Goal: Complete application form

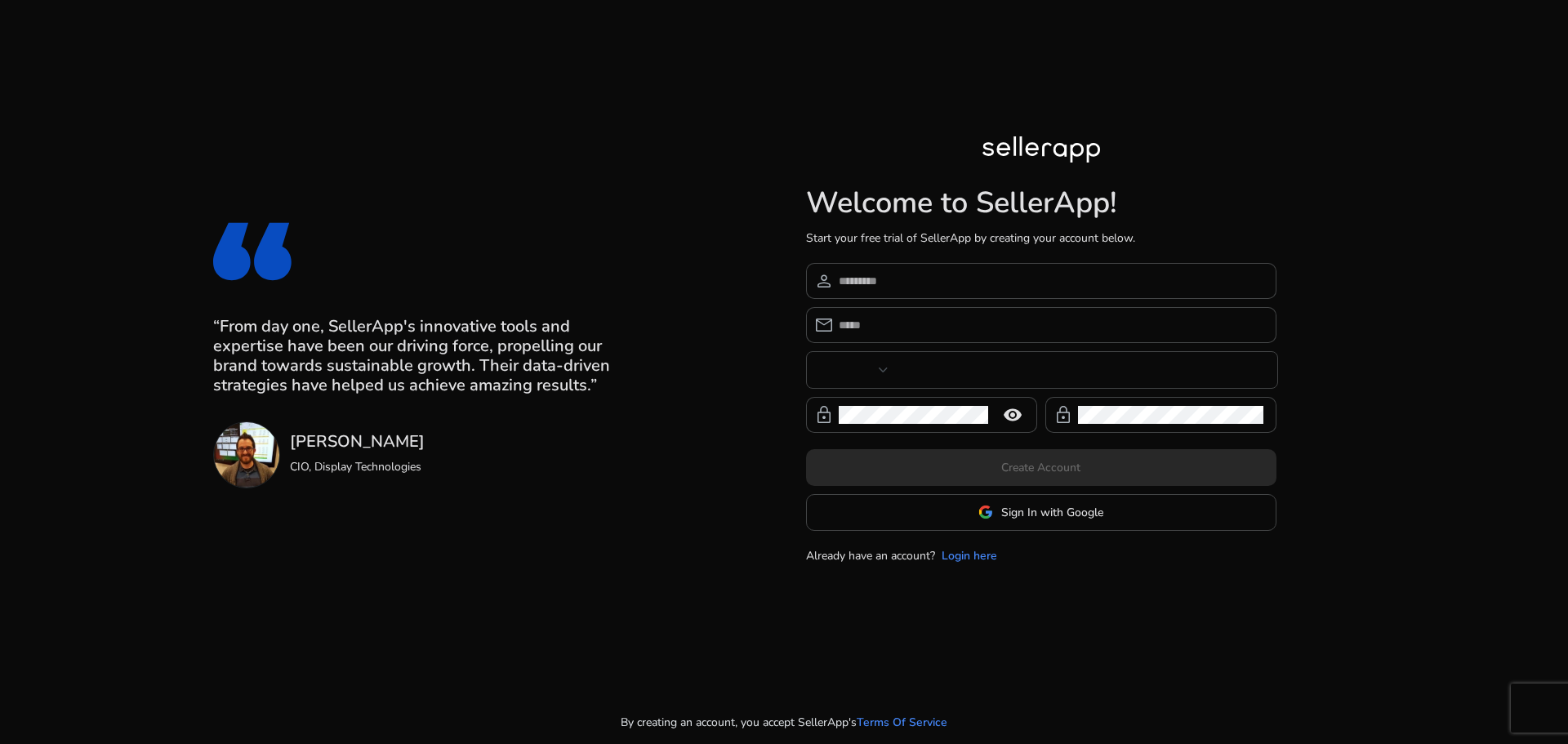
type input "**********"
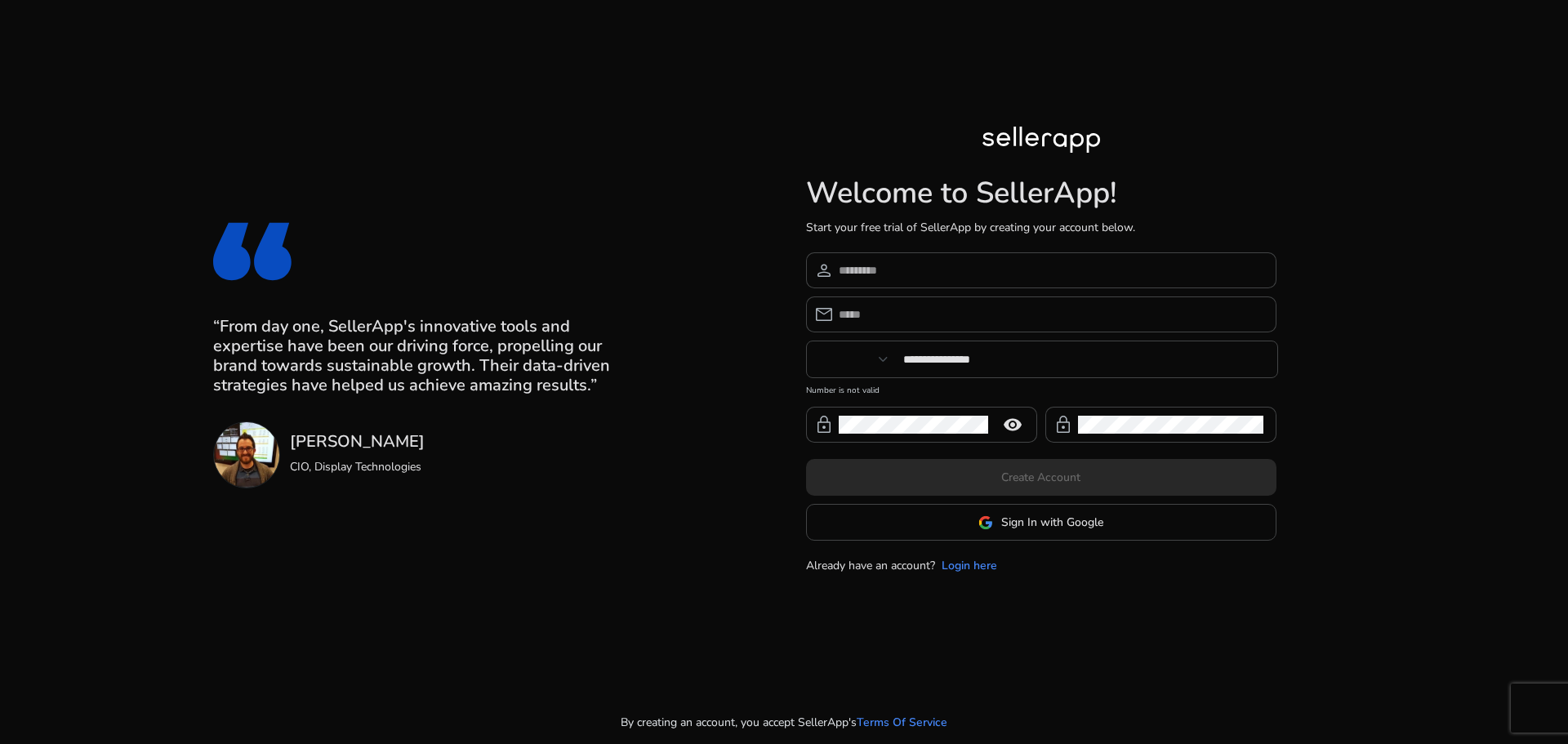
click at [1046, 146] on div at bounding box center [1040, 142] width 117 height 33
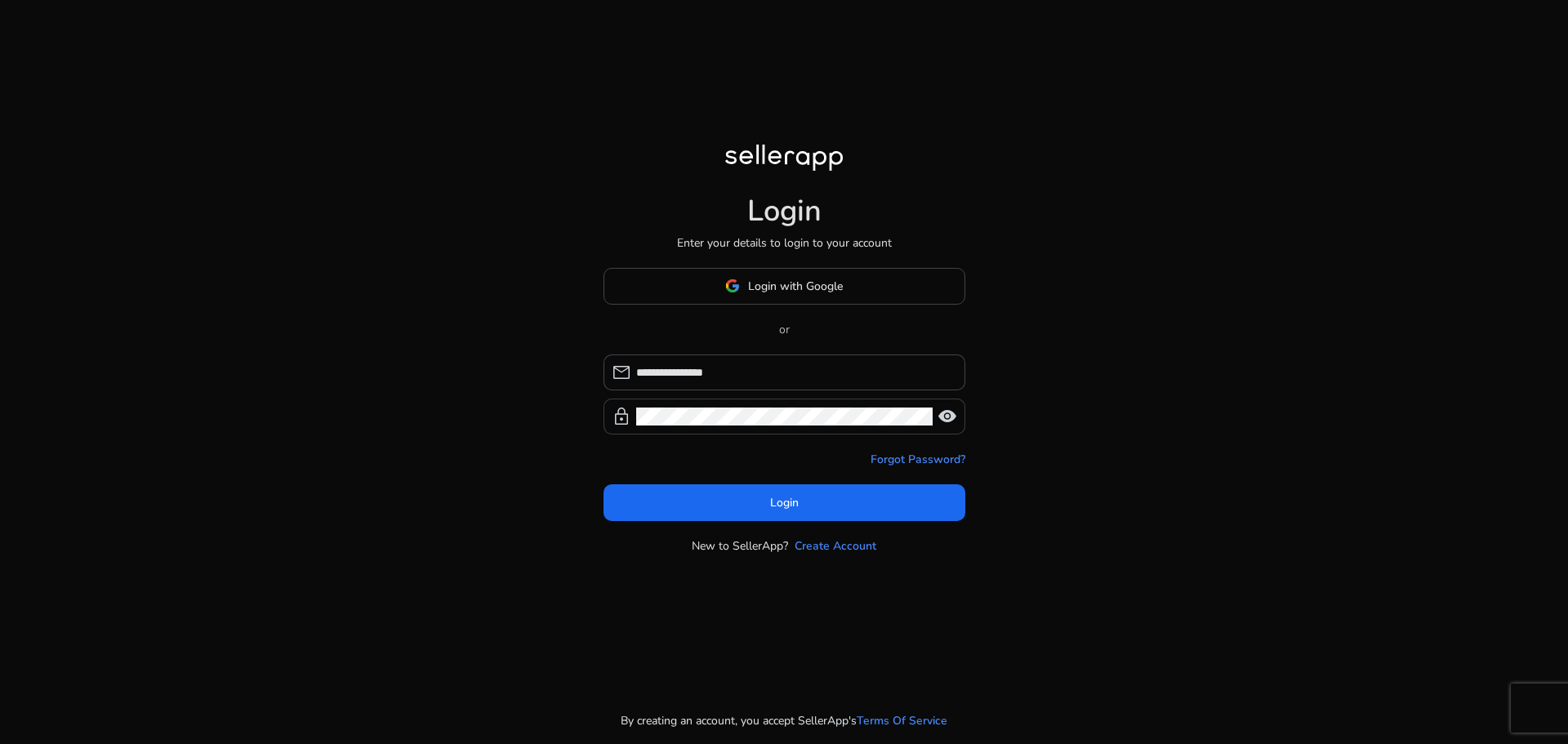
click at [945, 417] on span "visibility" at bounding box center [947, 417] width 19 height 19
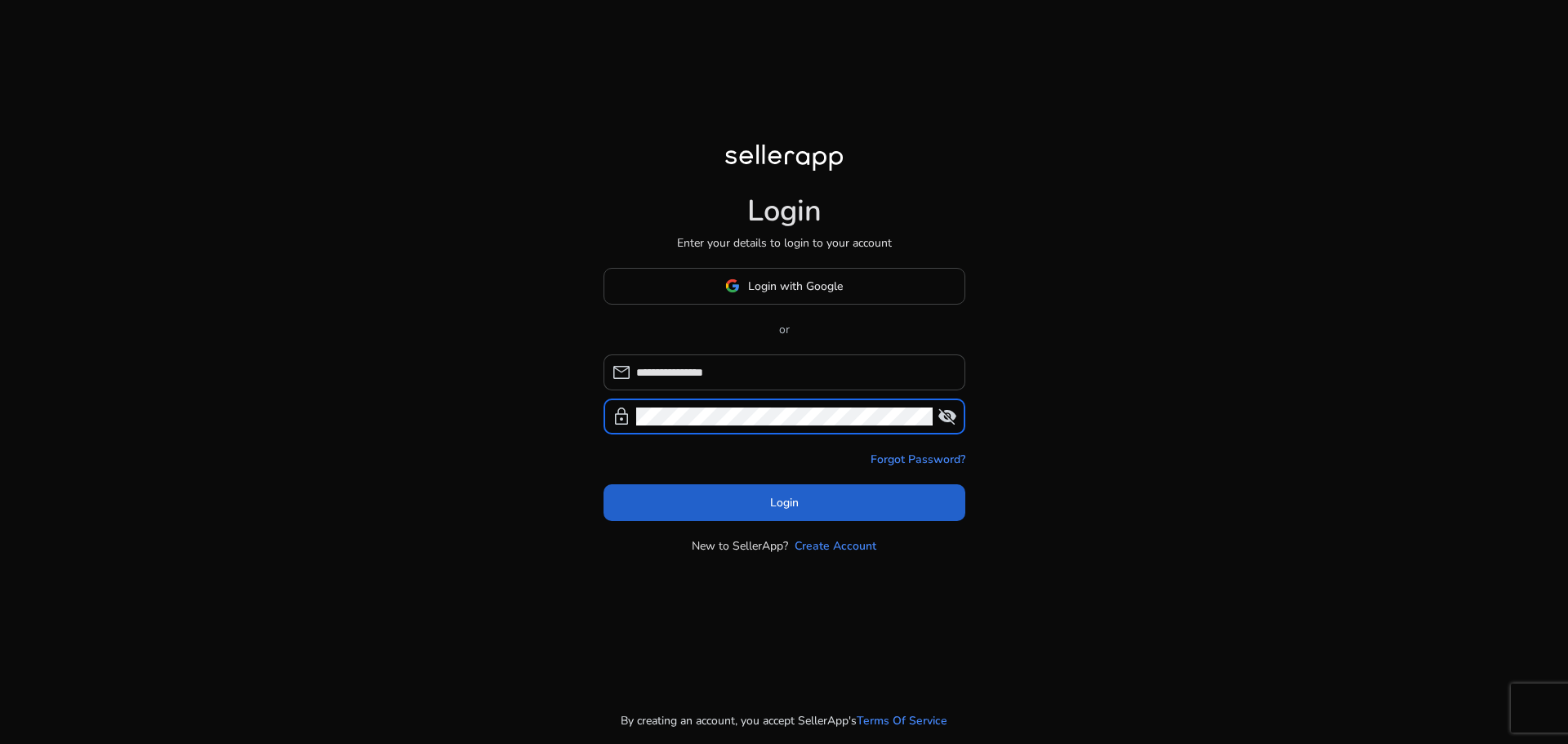
click at [813, 511] on span at bounding box center [784, 502] width 362 height 39
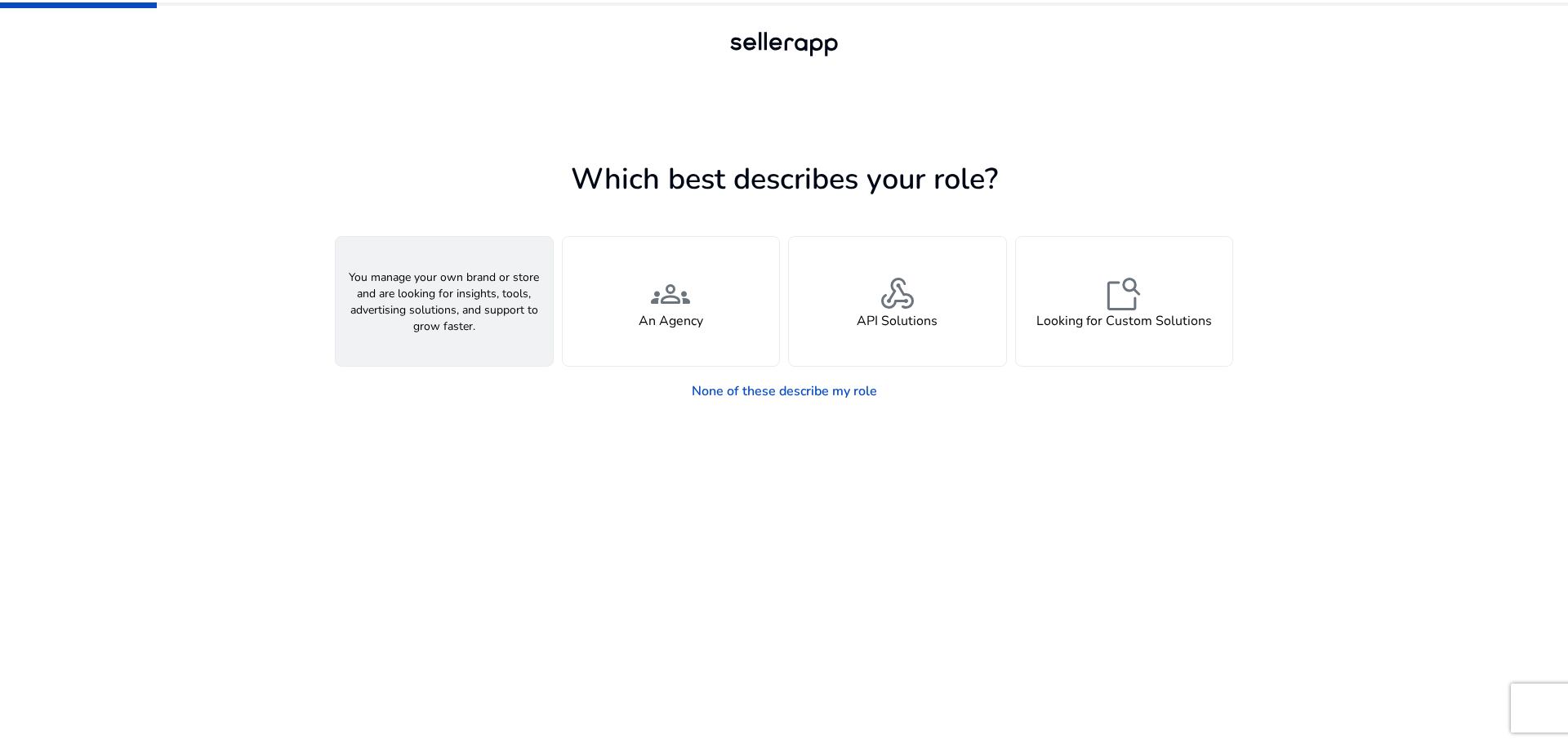
click at [469, 323] on div "person A Seller" at bounding box center [444, 301] width 217 height 129
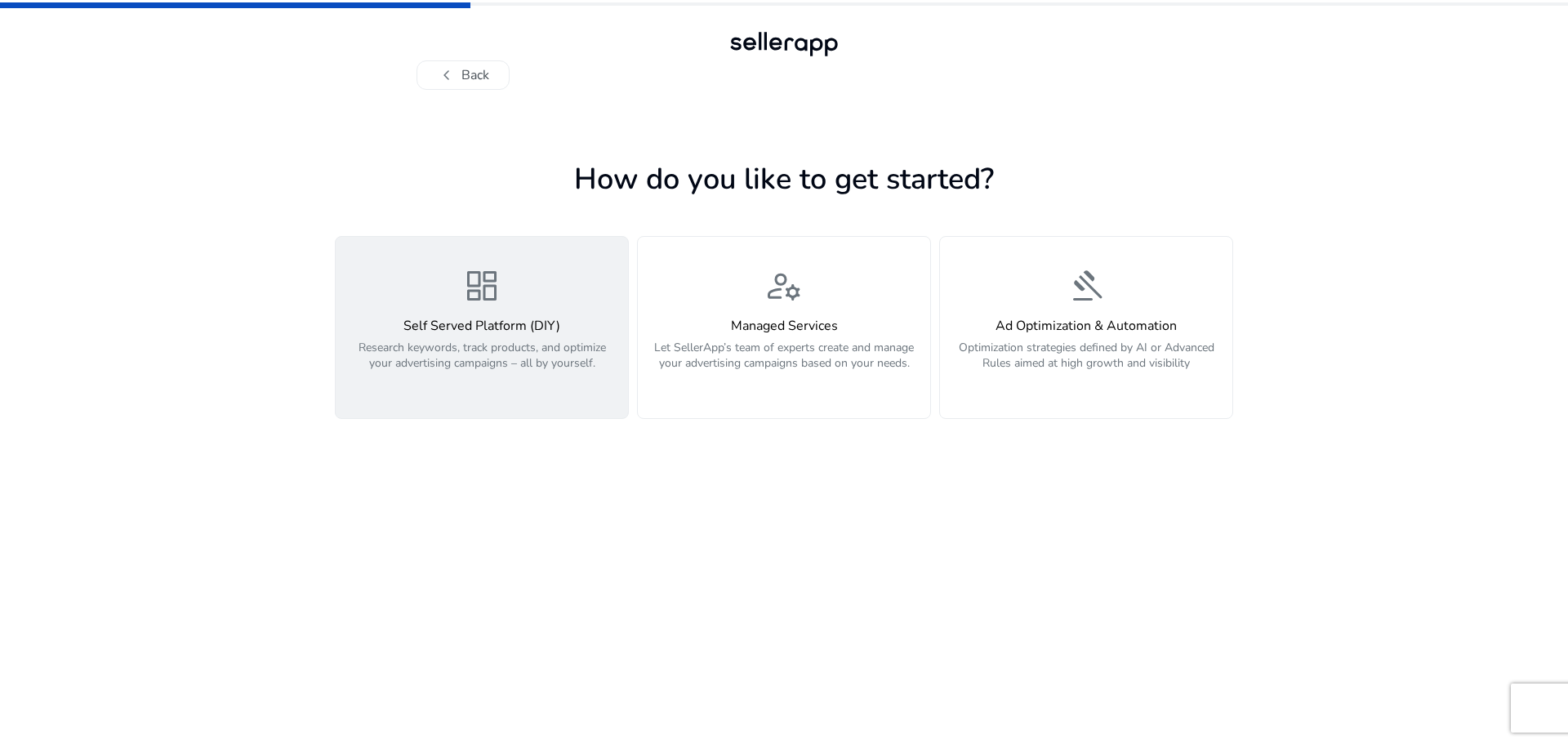
click at [531, 327] on h4 "Self Served Platform (DIY)" at bounding box center [481, 327] width 273 height 16
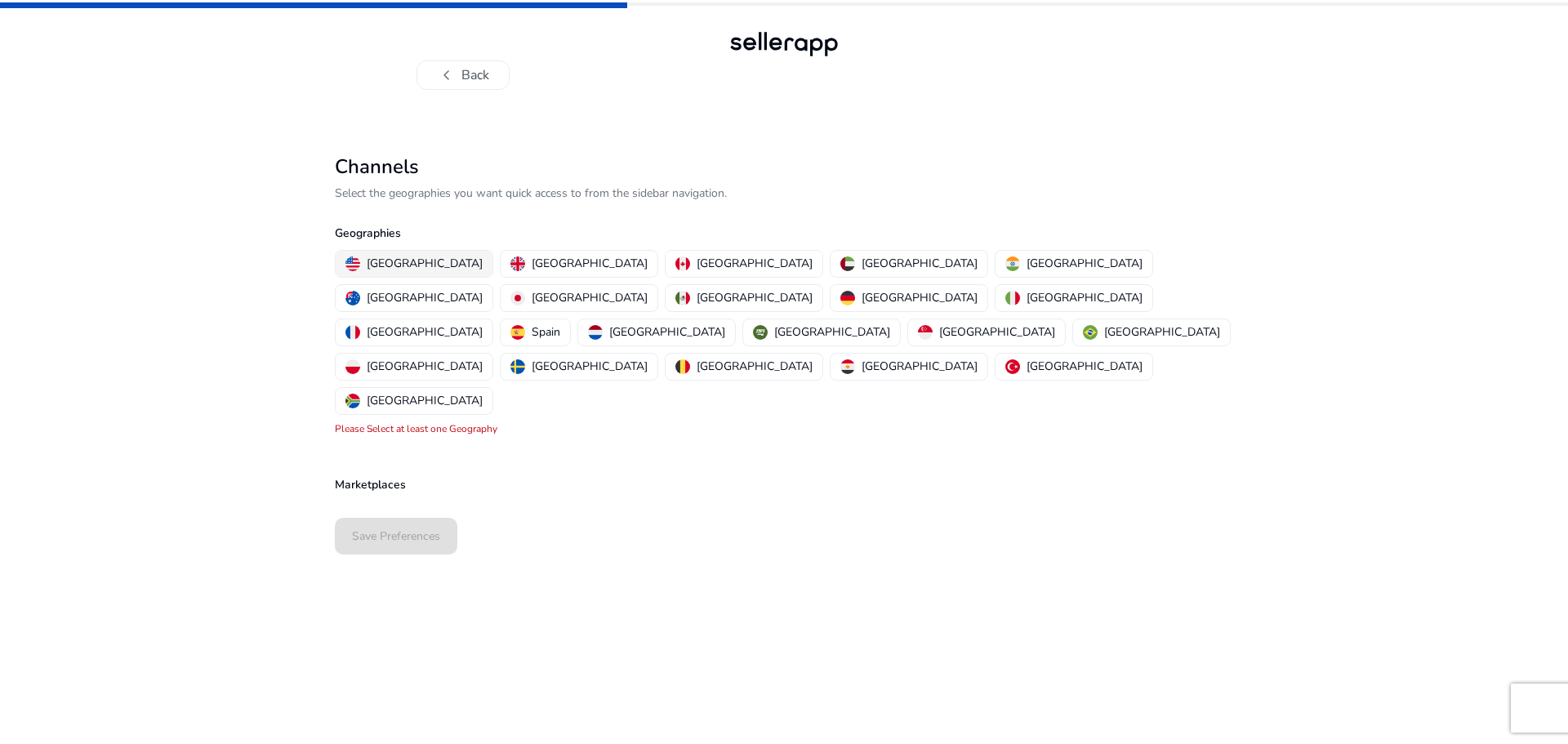
click at [412, 264] on p "[GEOGRAPHIC_DATA]" at bounding box center [424, 263] width 116 height 17
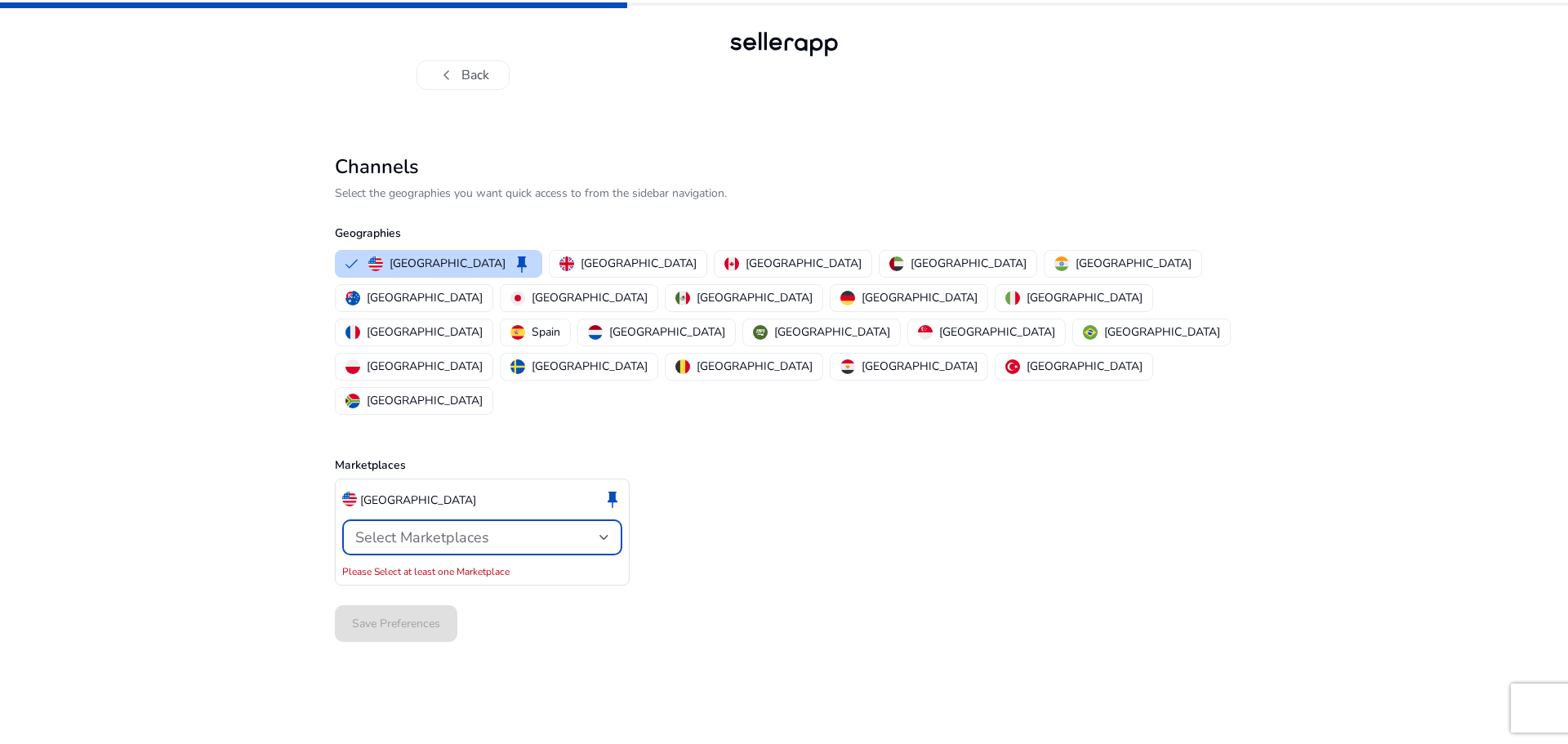
click at [504, 529] on div "Select Marketplaces" at bounding box center [477, 537] width 244 height 18
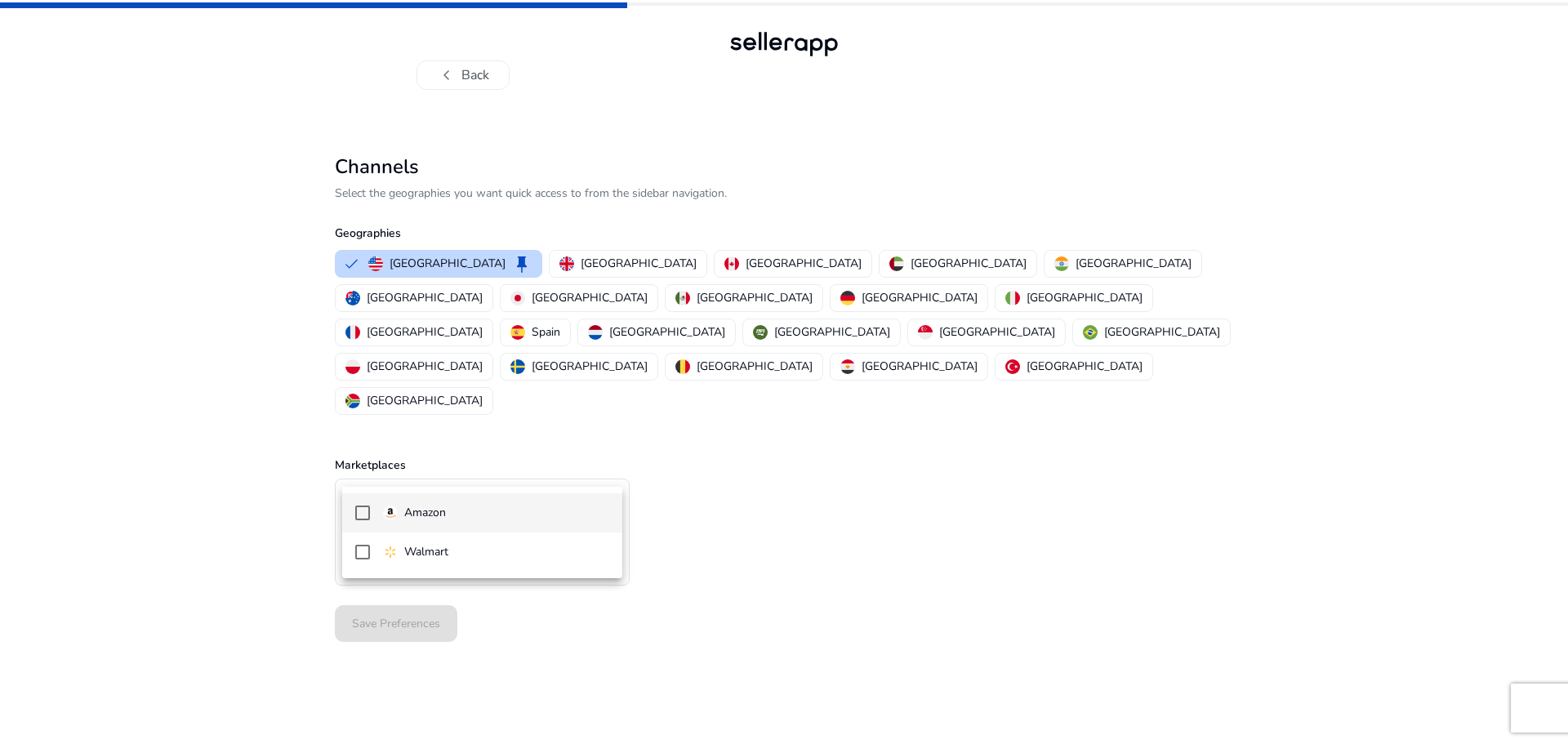
click at [430, 513] on p "Amazon" at bounding box center [424, 513] width 41 height 18
click at [244, 539] on div at bounding box center [784, 372] width 1568 height 744
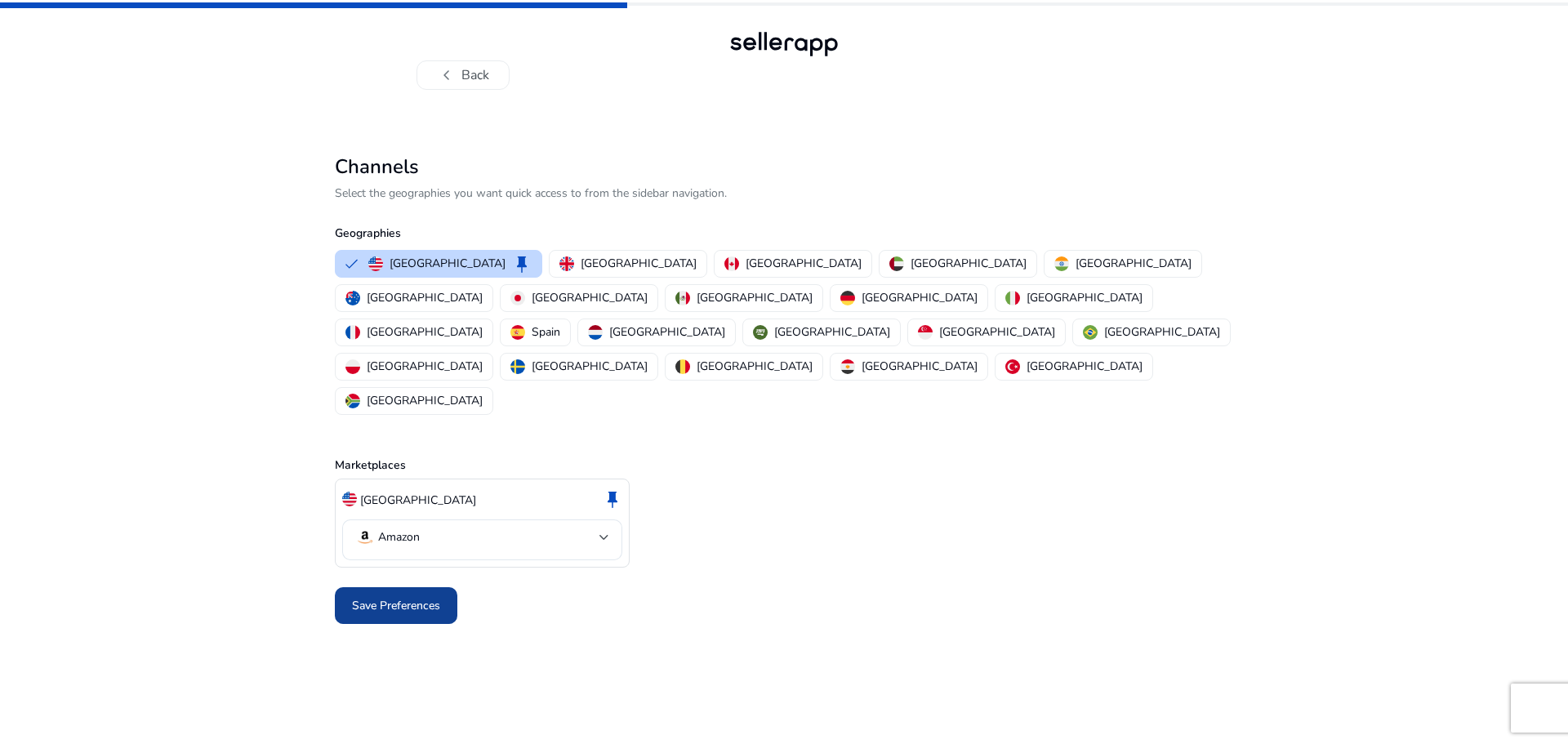
click at [394, 597] on span "Save Preferences" at bounding box center [396, 605] width 88 height 17
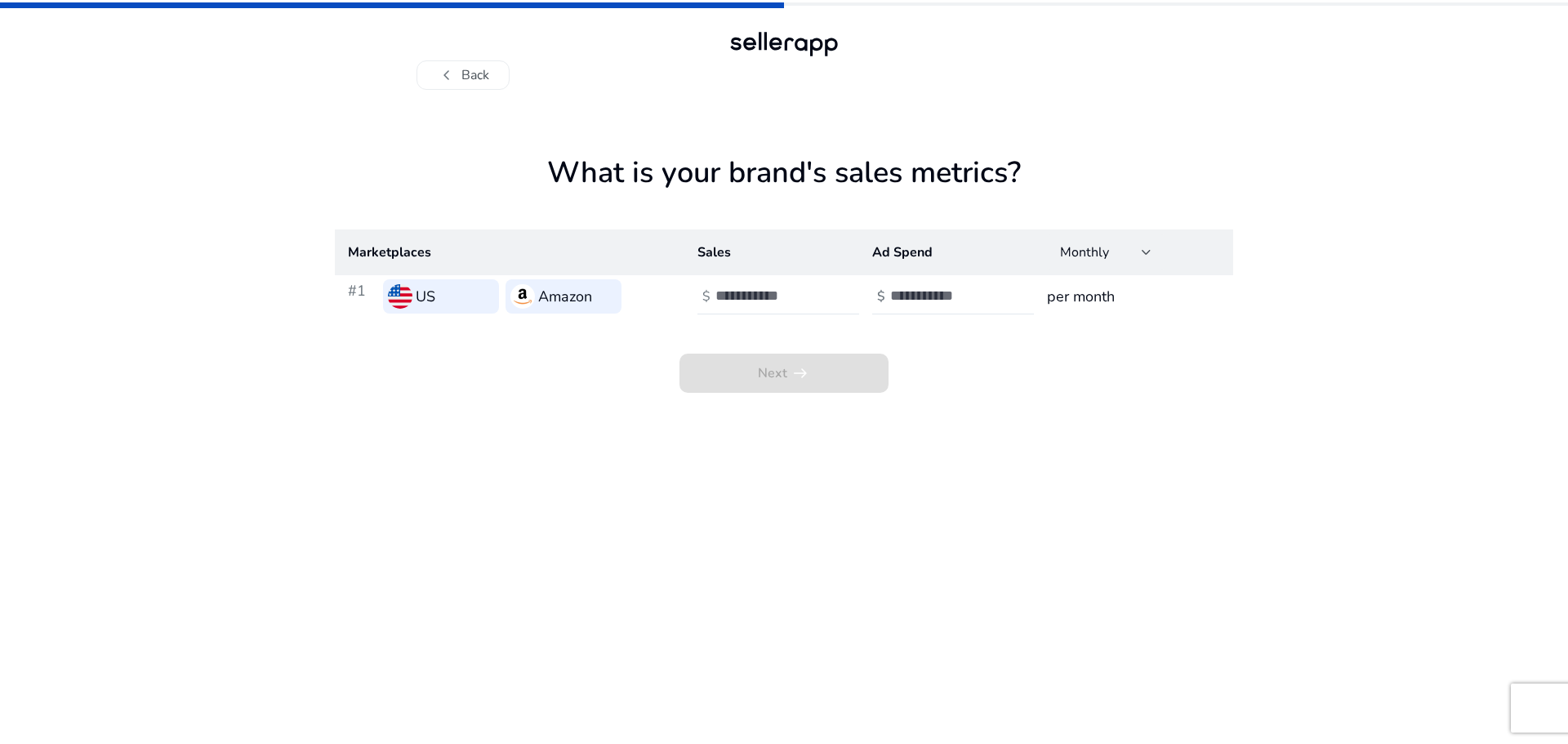
click at [583, 295] on h3 "Amazon" at bounding box center [565, 297] width 54 height 23
click at [786, 297] on input "number" at bounding box center [770, 296] width 110 height 18
click at [818, 289] on input "*" at bounding box center [770, 296] width 110 height 18
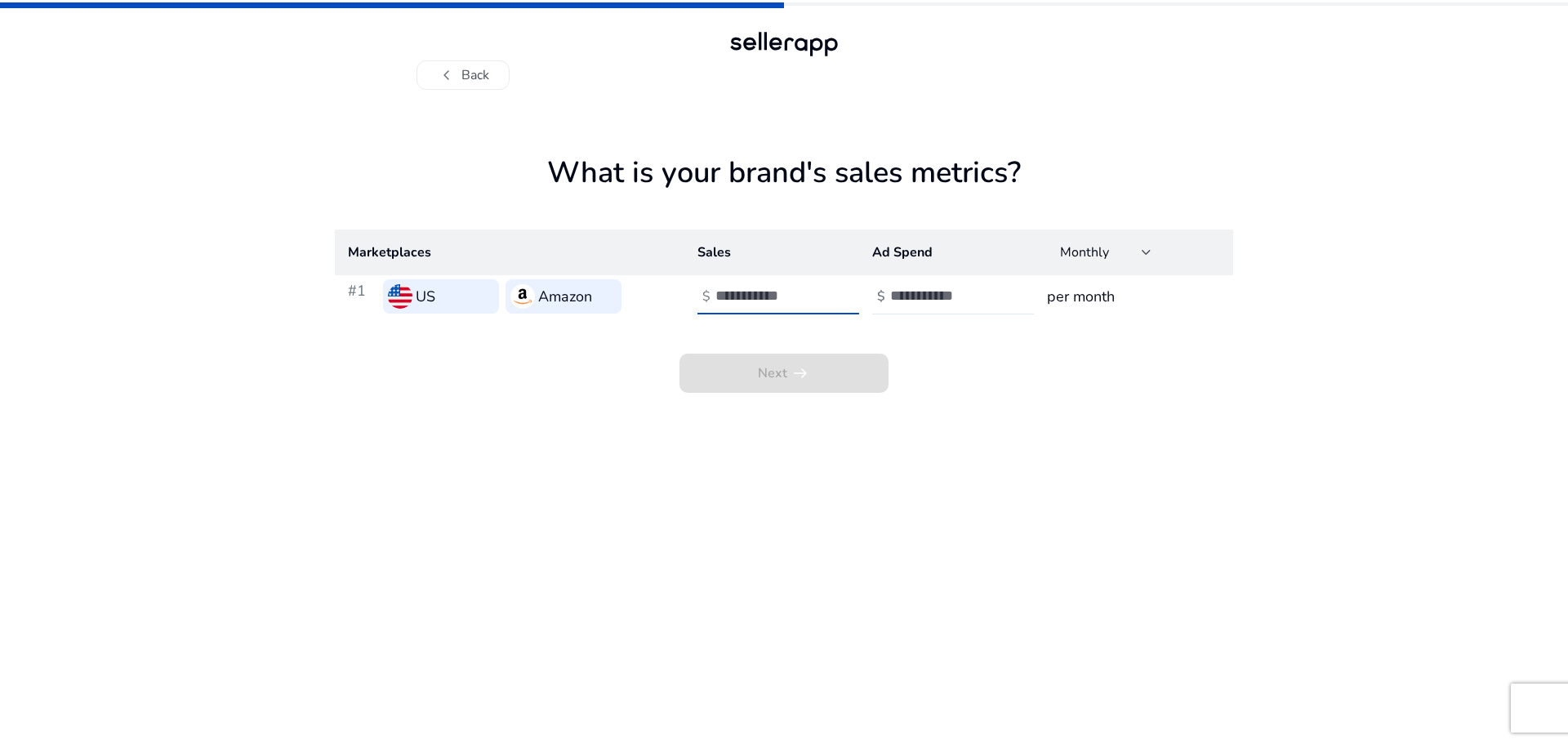
click at [818, 289] on input "*" at bounding box center [770, 296] width 110 height 18
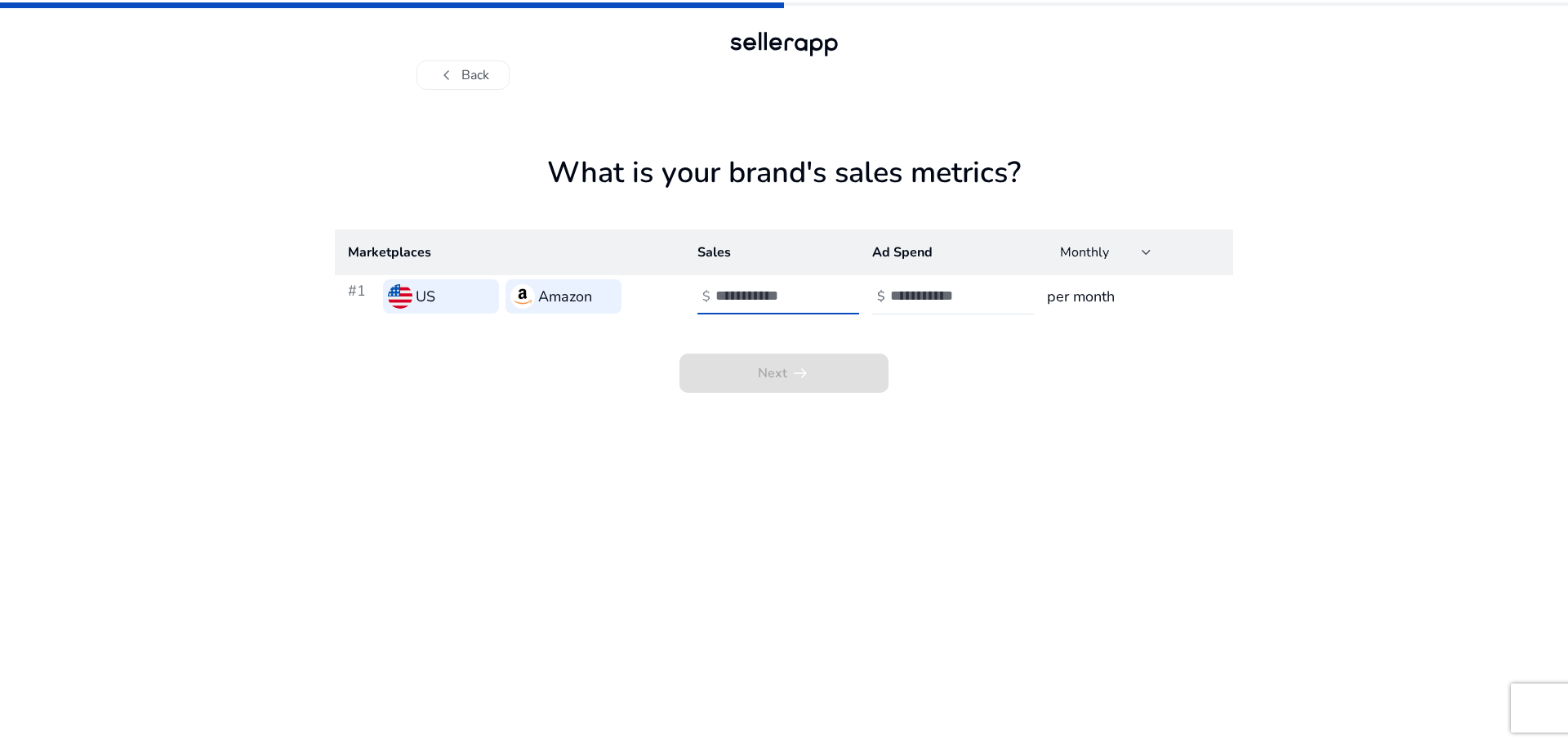
click at [818, 289] on input "*" at bounding box center [770, 296] width 110 height 18
click at [818, 289] on input "**" at bounding box center [770, 296] width 110 height 18
type input "**"
click at [818, 289] on input "**" at bounding box center [770, 296] width 110 height 18
click at [955, 300] on input "number" at bounding box center [945, 296] width 110 height 18
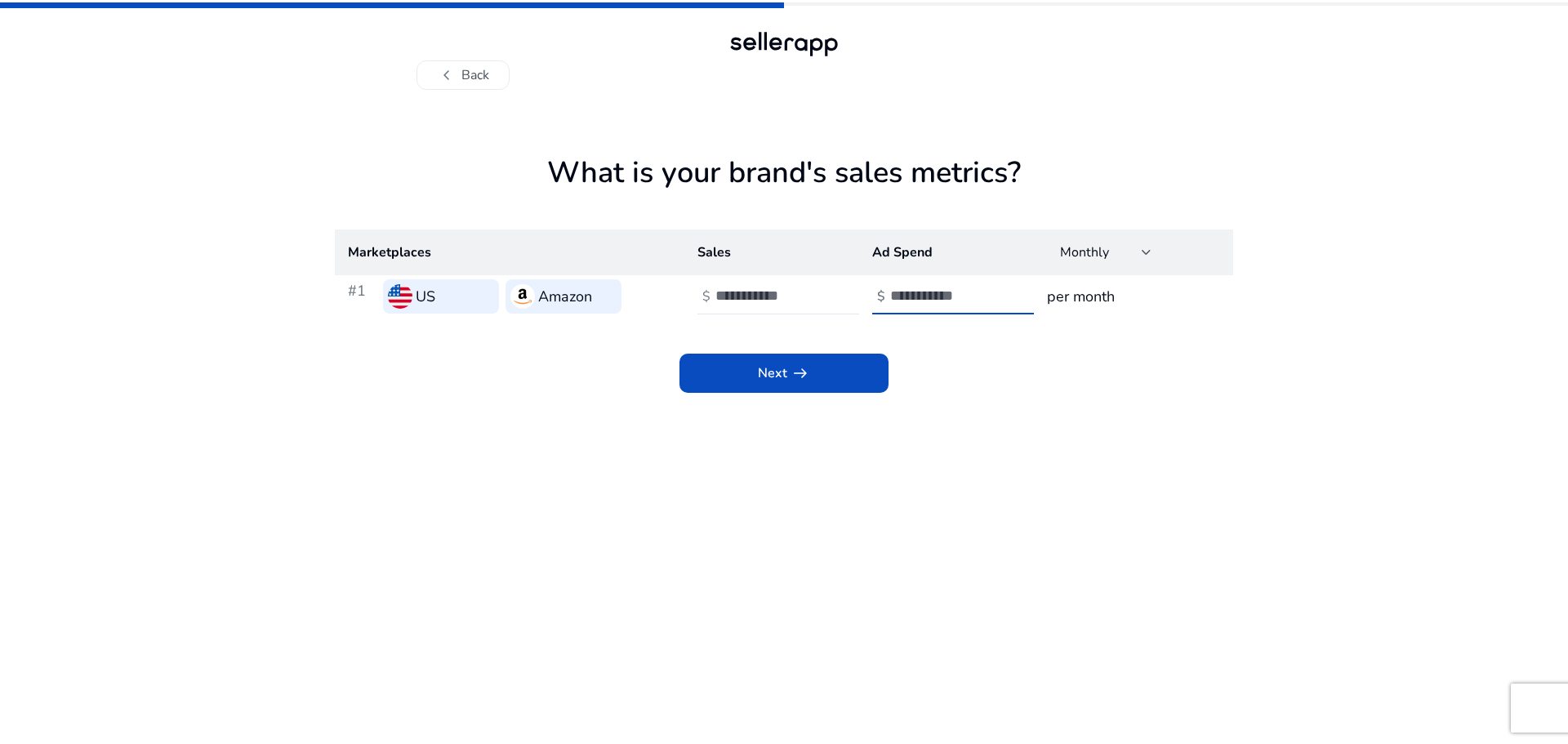
click at [994, 290] on input "*" at bounding box center [945, 296] width 110 height 18
type input "*"
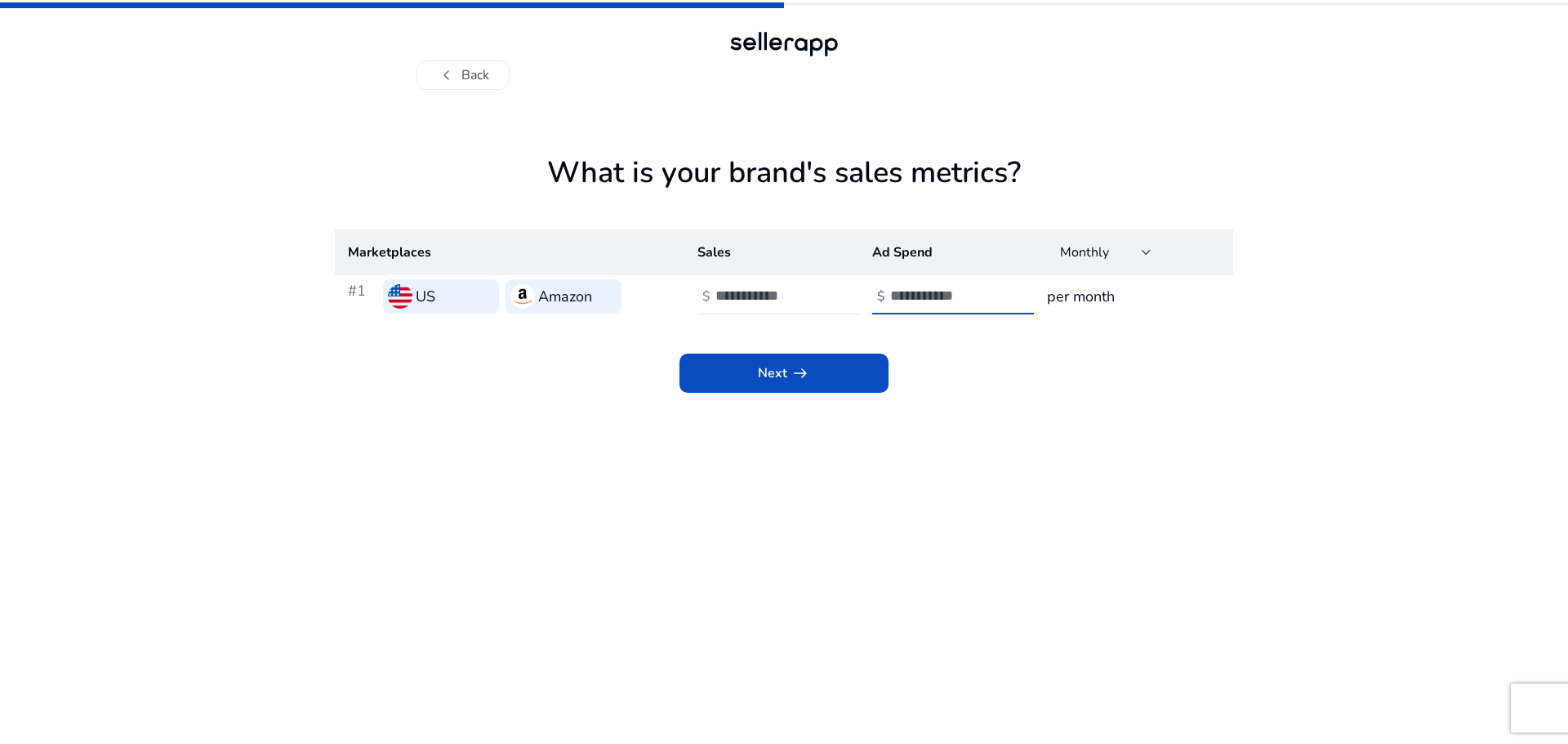
click at [994, 290] on input "*" at bounding box center [945, 296] width 110 height 18
click at [832, 371] on span at bounding box center [784, 373] width 209 height 39
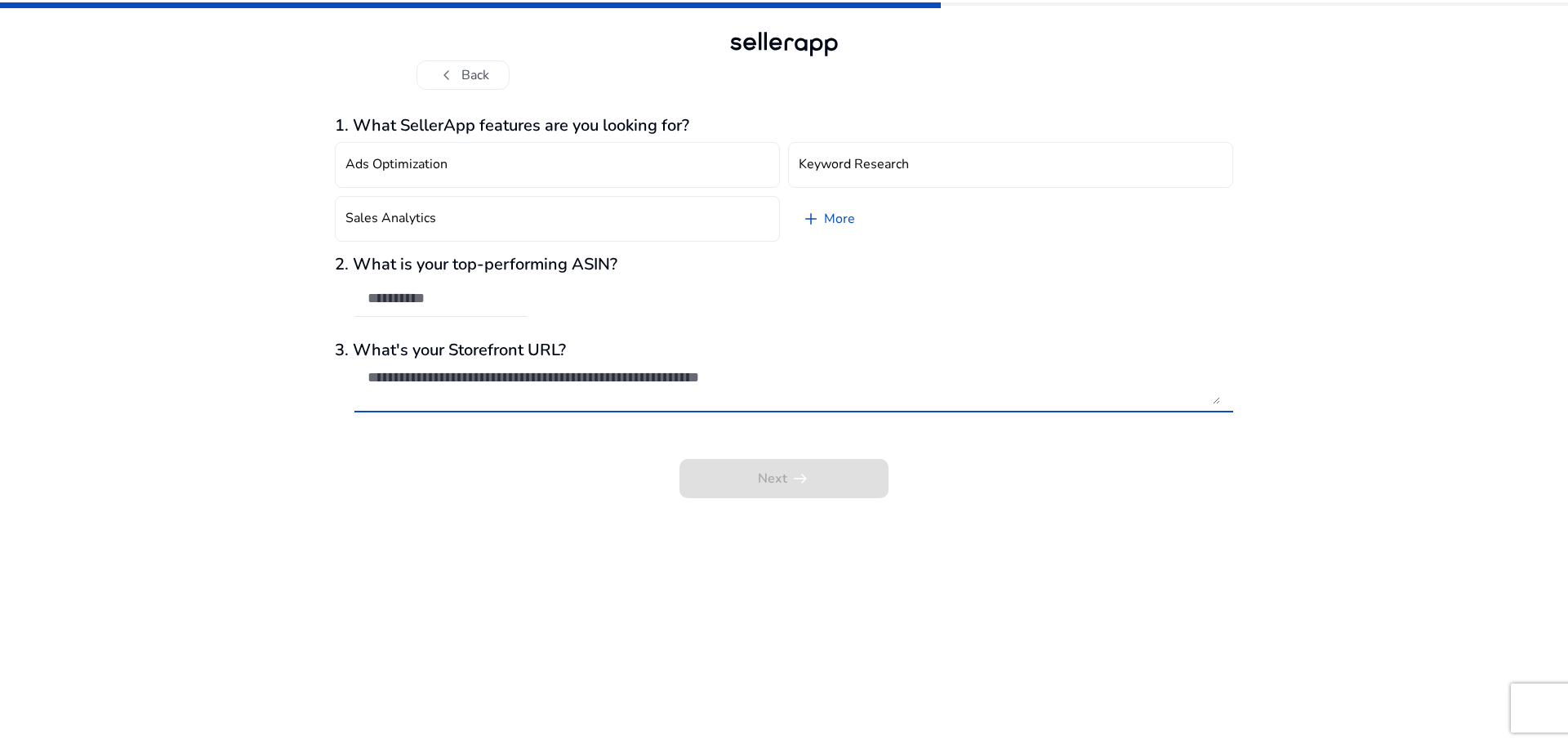
click at [746, 402] on textarea at bounding box center [793, 386] width 852 height 36
